Goal: Check status: Check status

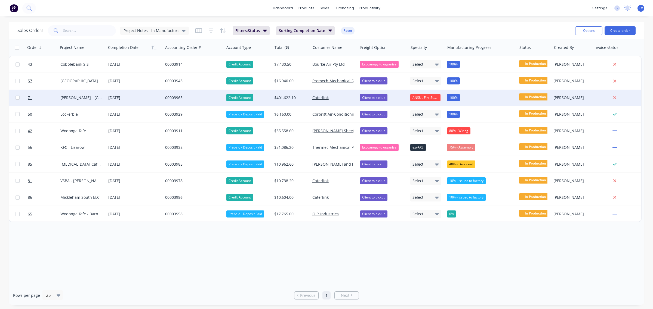
click at [172, 97] on div "00003965" at bounding box center [192, 97] width 54 height 5
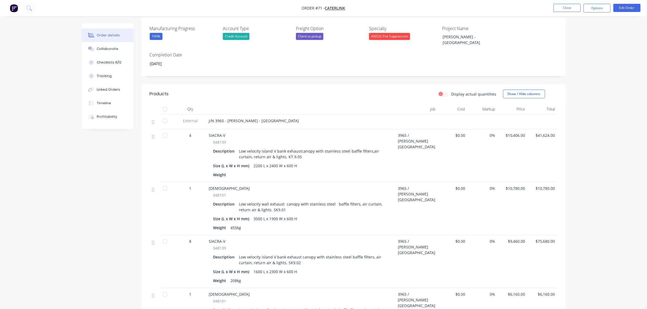
scroll to position [136, 0]
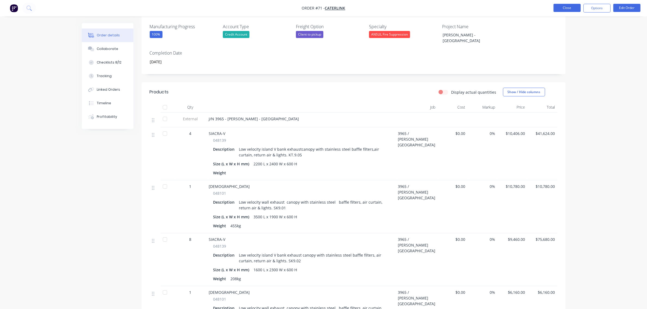
click at [569, 8] on button "Close" at bounding box center [567, 8] width 27 height 8
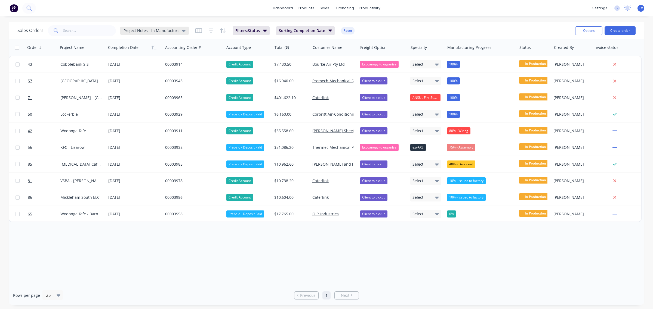
click at [171, 31] on span "Project Notes - In Manufacture" at bounding box center [151, 31] width 56 height 6
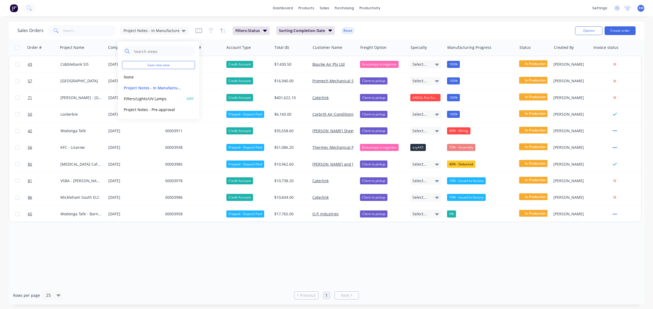
click at [167, 96] on button "Filters/Lights/UV Lamps" at bounding box center [153, 98] width 62 height 6
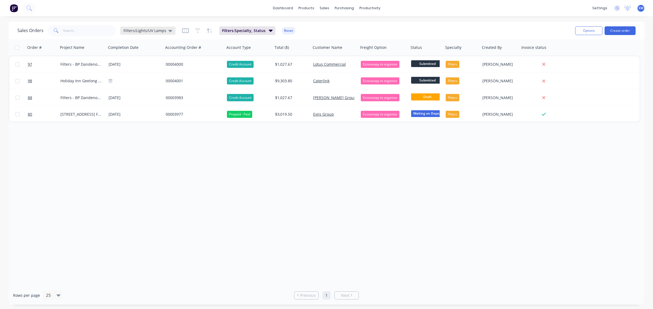
click at [146, 30] on span "Filters/Lights/UV Lamps" at bounding box center [144, 31] width 43 height 6
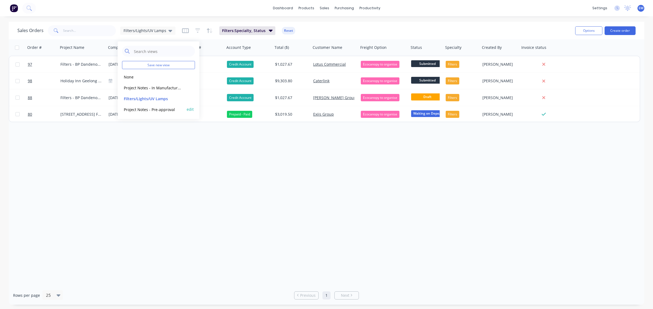
click at [147, 106] on div "Project Notes - Pre-approval edit" at bounding box center [158, 109] width 73 height 11
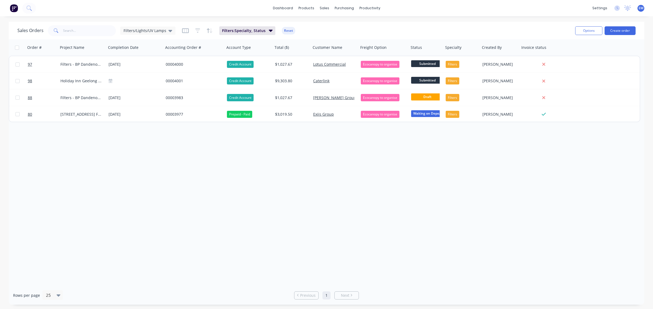
click at [255, 262] on div "Order # Project Name Completion Date Accounting Order # Account Type Total ($) …" at bounding box center [326, 162] width 635 height 247
